Goal: Task Accomplishment & Management: Manage account settings

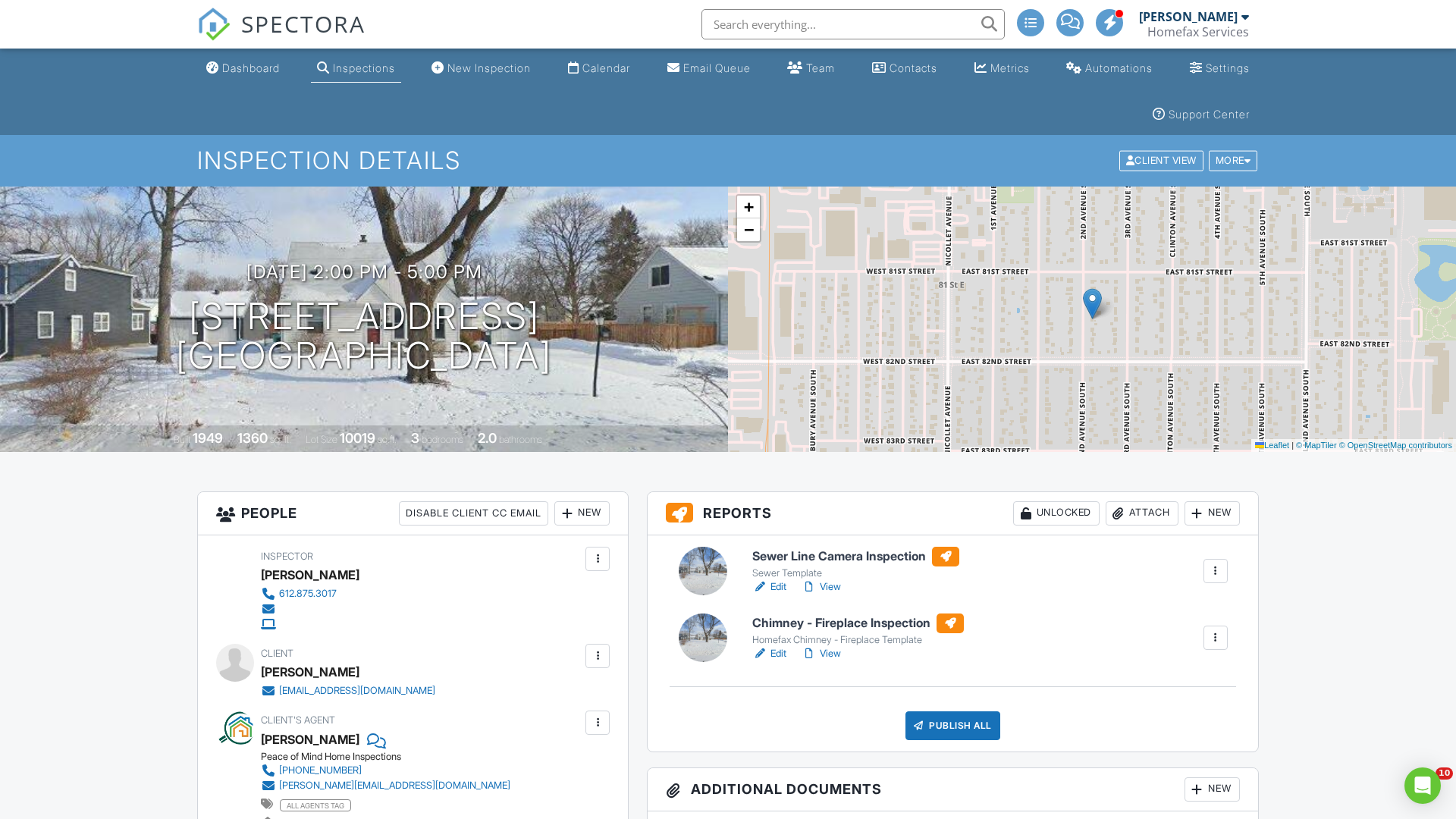
click at [364, 336] on h1 "8127 2nd Ave S Minneapolis, MN 55420" at bounding box center [363, 337] width 377 height 81
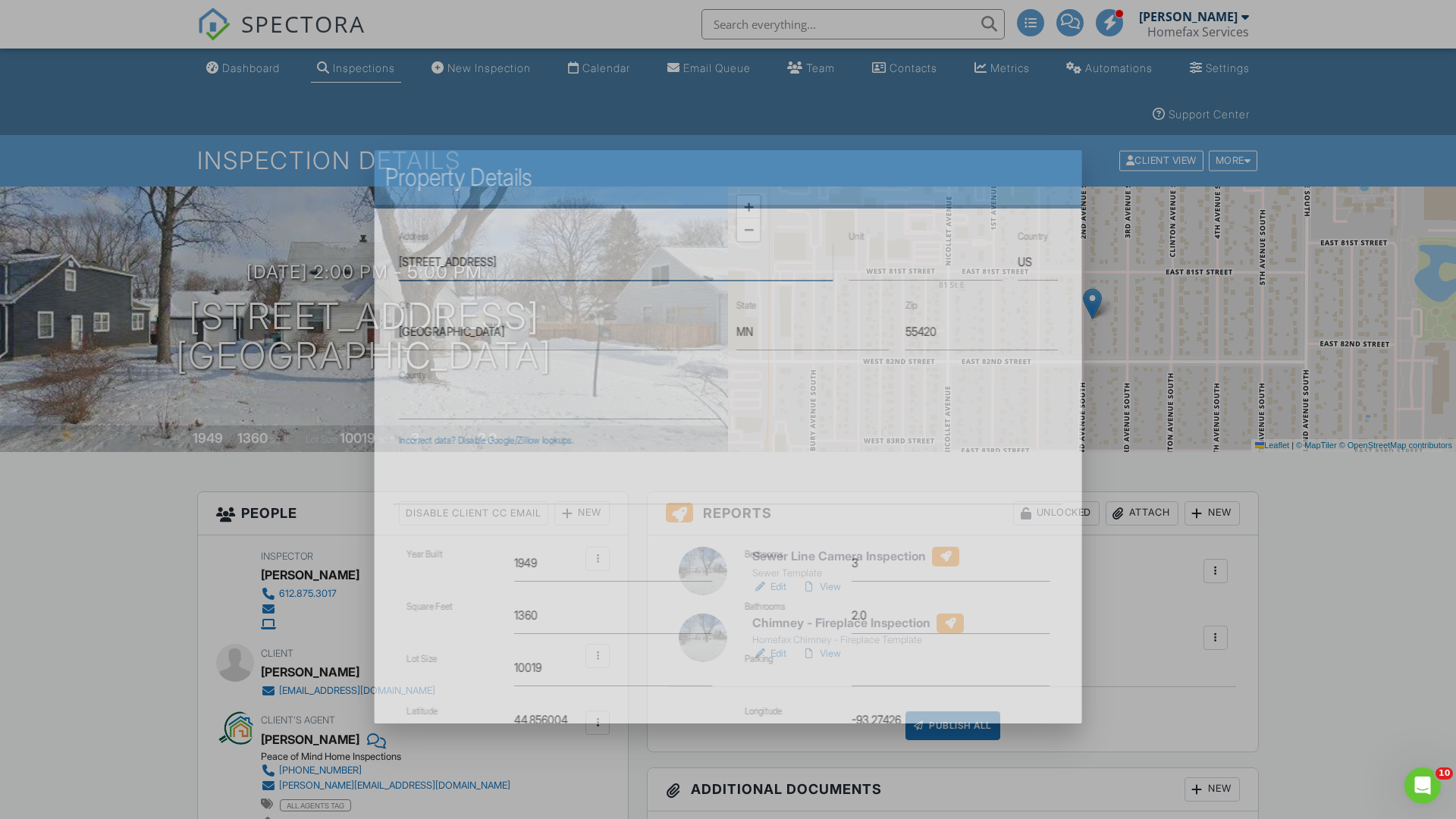
click at [600, 243] on input "[STREET_ADDRESS]" at bounding box center [615, 262] width 434 height 37
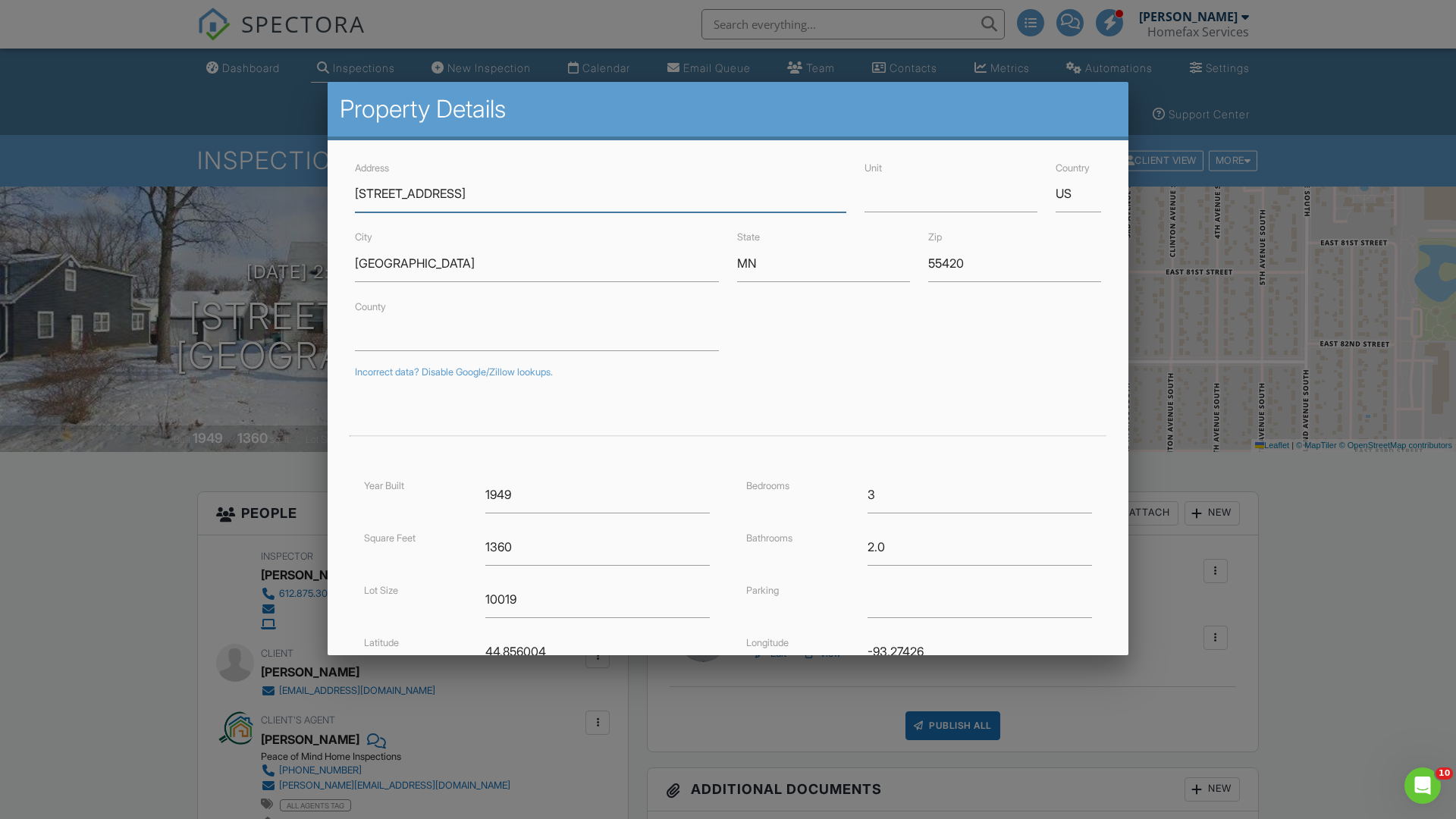
type input "[STREET_ADDRESS]"
click at [537, 263] on input "Minneapolis" at bounding box center [536, 263] width 364 height 37
type input "Bloomington"
click at [823, 263] on input "MN" at bounding box center [823, 263] width 173 height 37
type input "MN"
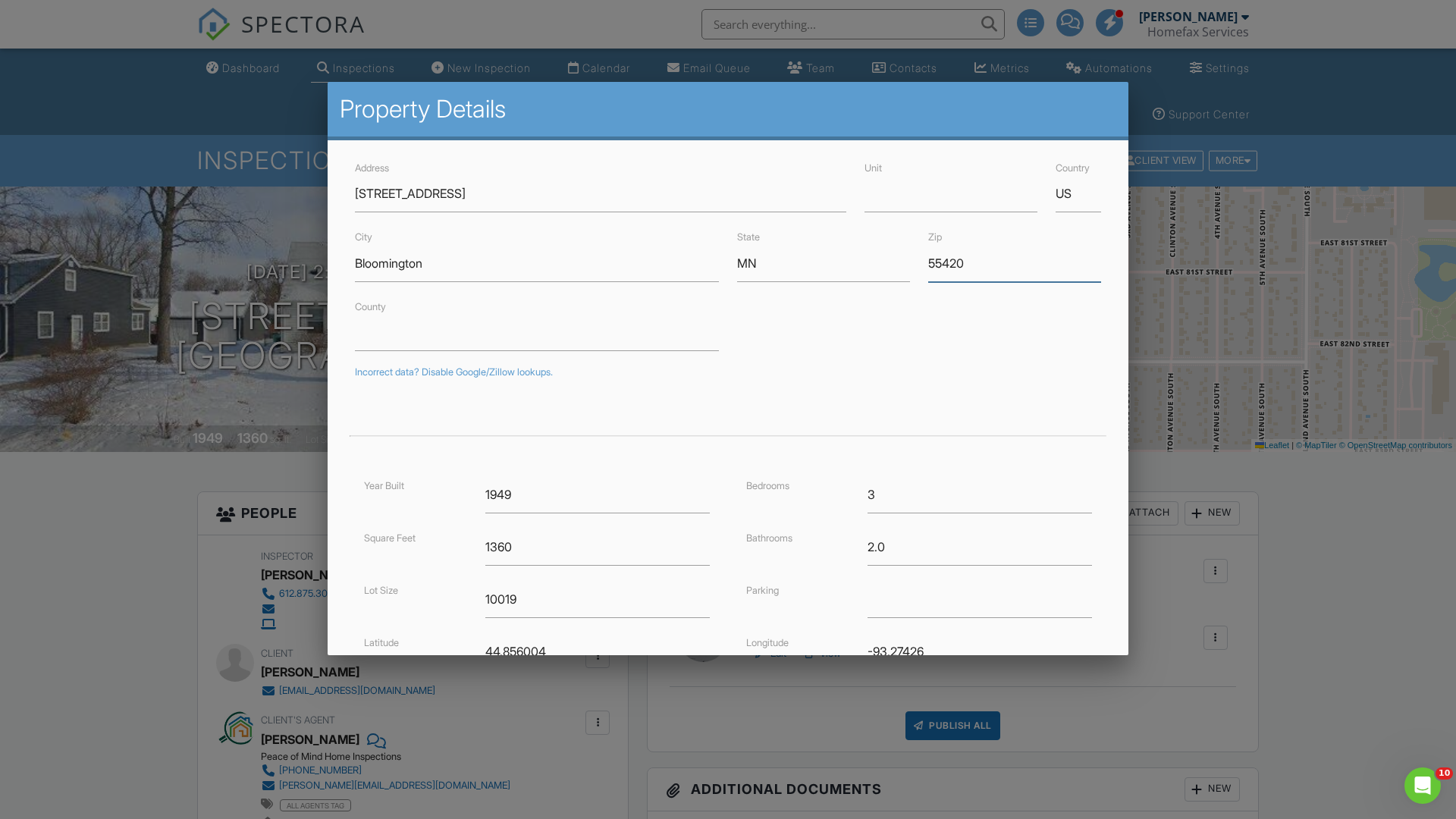
click at [1015, 263] on input "55420" at bounding box center [1015, 263] width 173 height 37
type input "55420"
click at [1060, 768] on input "Save" at bounding box center [1061, 781] width 81 height 27
